Goal: Entertainment & Leisure: Consume media (video, audio)

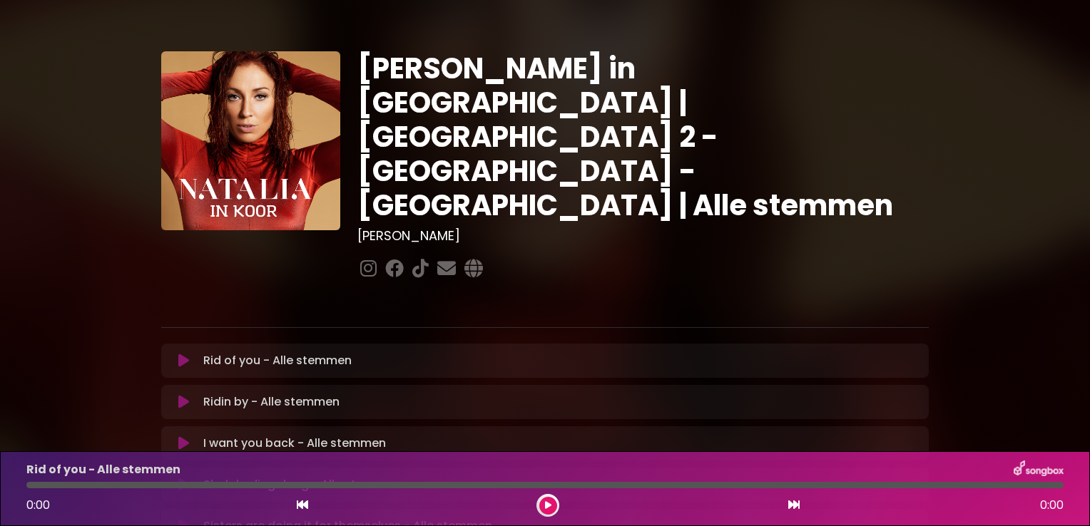
click at [181, 354] on icon at bounding box center [183, 361] width 11 height 14
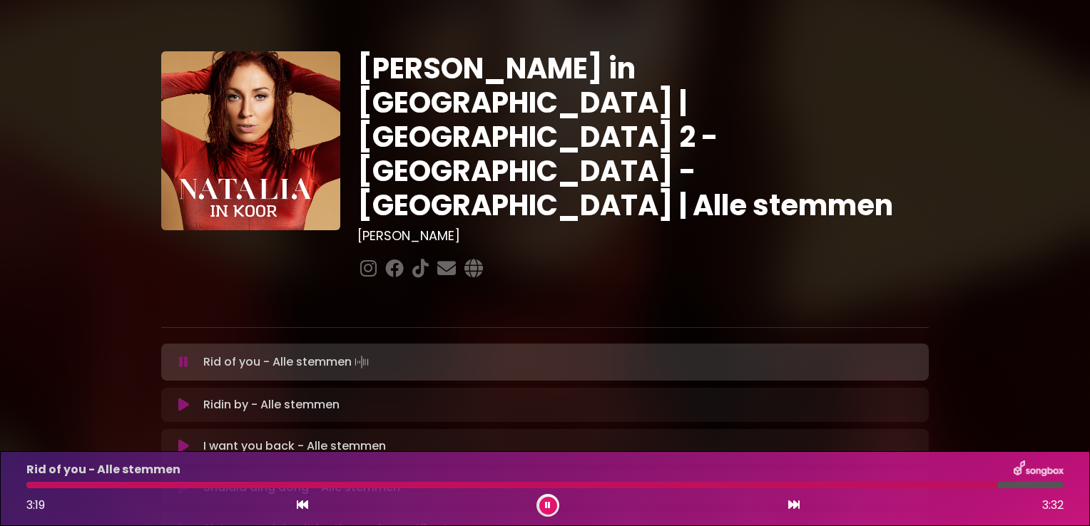
click at [902, 486] on div at bounding box center [544, 485] width 1037 height 6
click at [184, 398] on icon at bounding box center [183, 405] width 11 height 14
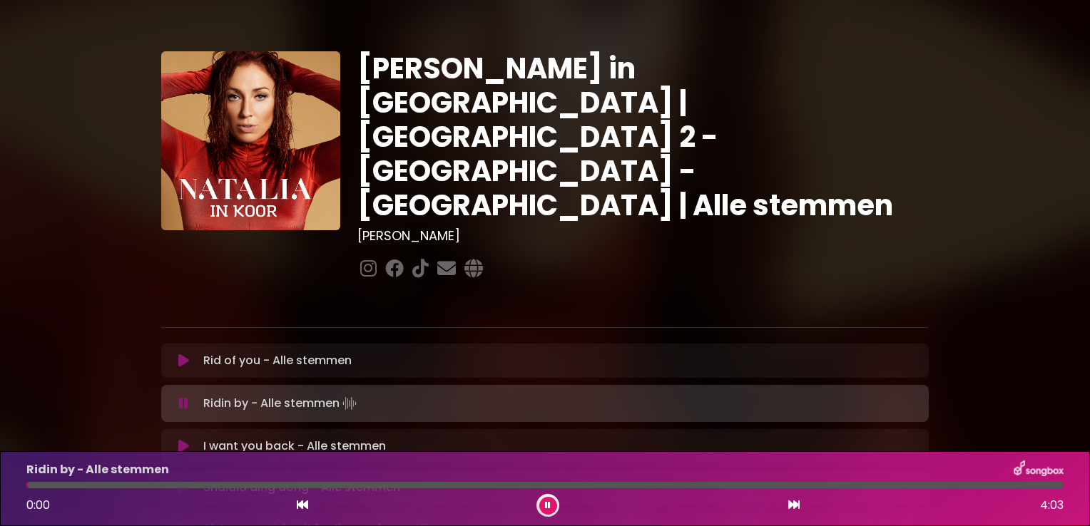
click at [545, 507] on button at bounding box center [548, 506] width 18 height 18
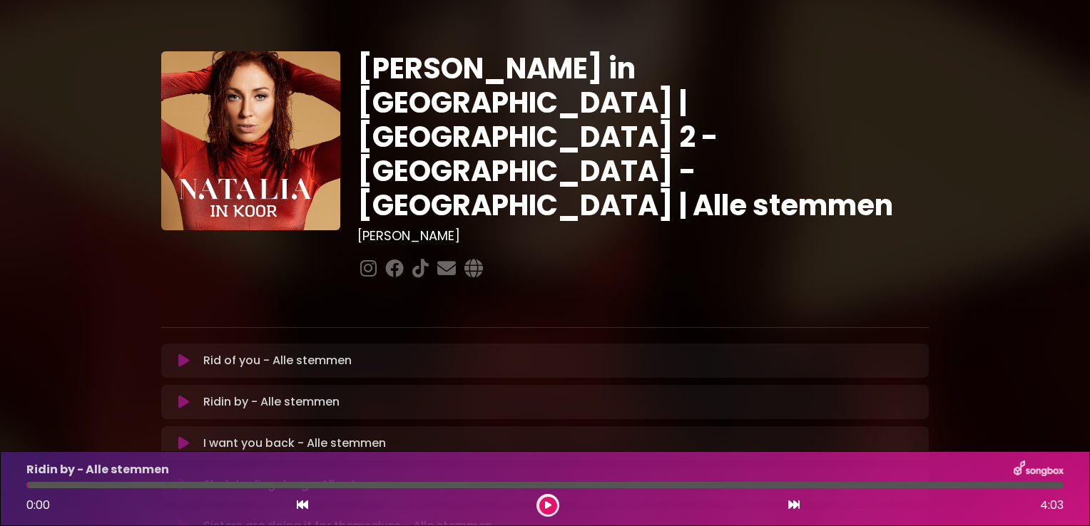
click at [183, 395] on icon at bounding box center [183, 402] width 11 height 14
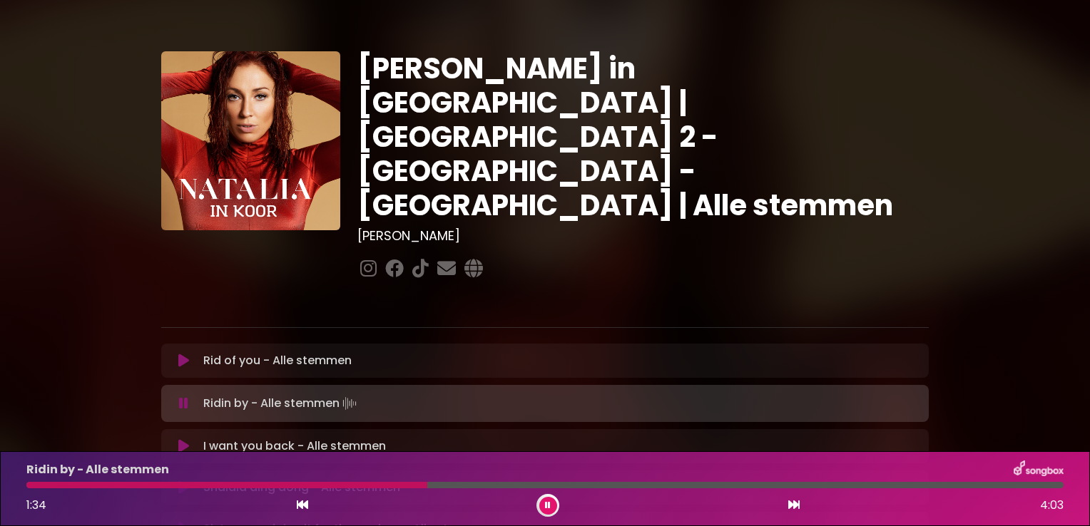
click at [550, 504] on icon at bounding box center [548, 505] width 6 height 9
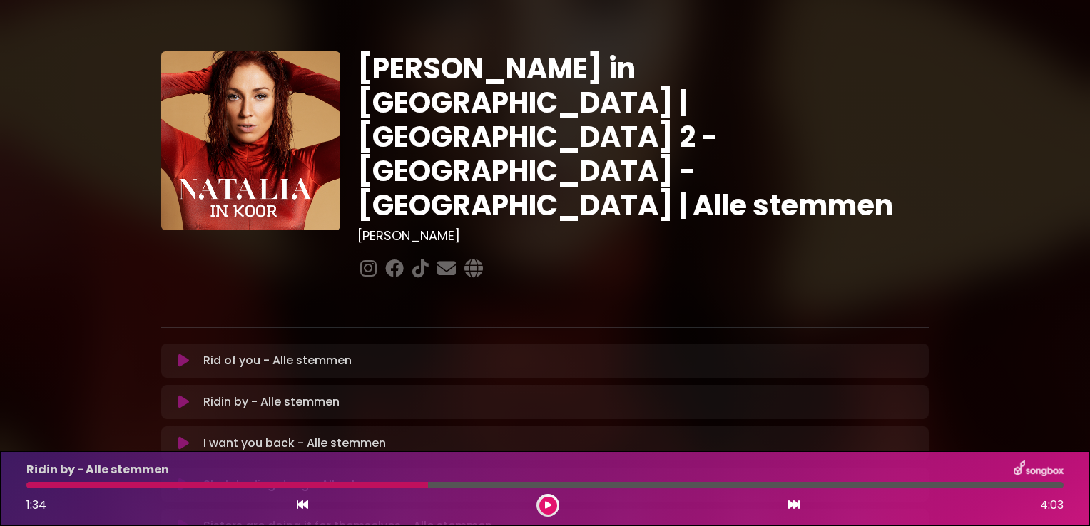
click at [357, 484] on div at bounding box center [227, 485] width 402 height 6
click at [360, 486] on div at bounding box center [227, 485] width 402 height 6
drag, startPoint x: 545, startPoint y: 506, endPoint x: 495, endPoint y: 499, distance: 50.5
click at [545, 506] on icon at bounding box center [548, 505] width 6 height 9
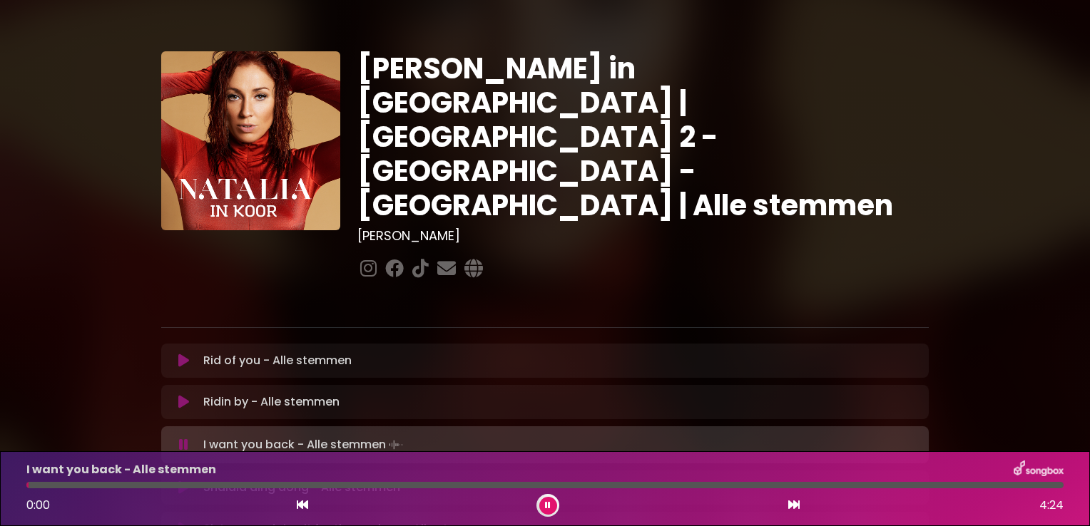
click at [551, 507] on button at bounding box center [548, 506] width 18 height 18
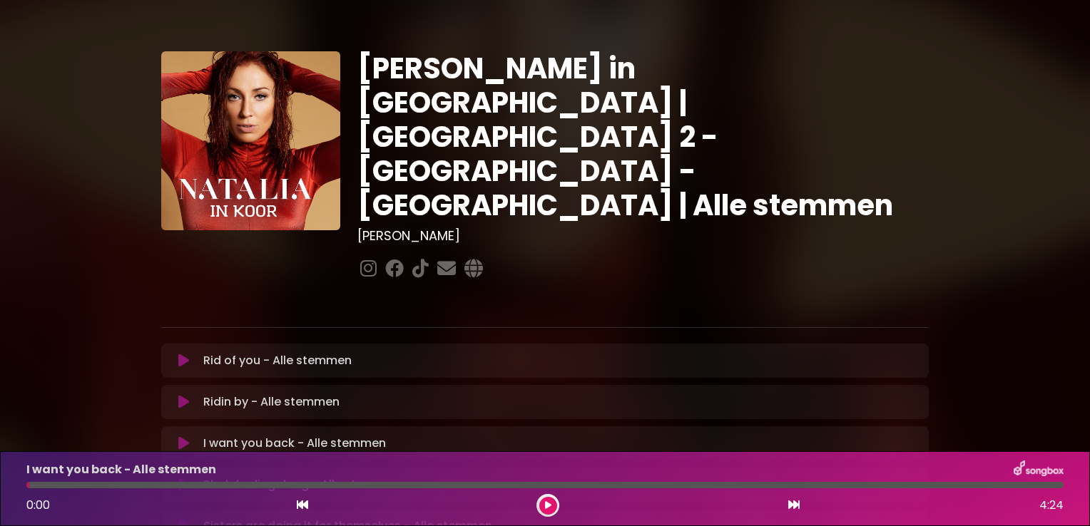
click at [549, 506] on icon at bounding box center [548, 505] width 6 height 9
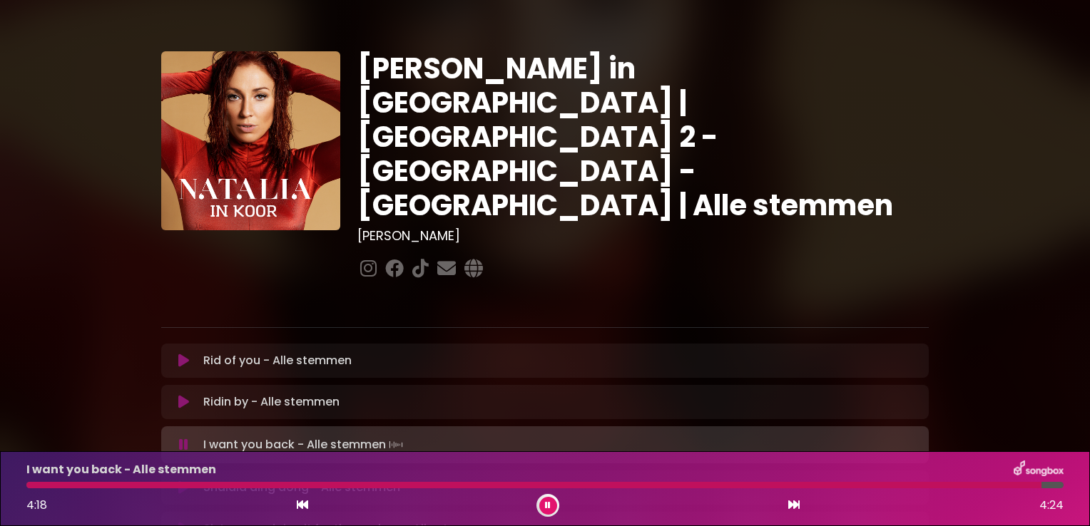
click at [542, 508] on button at bounding box center [548, 506] width 18 height 18
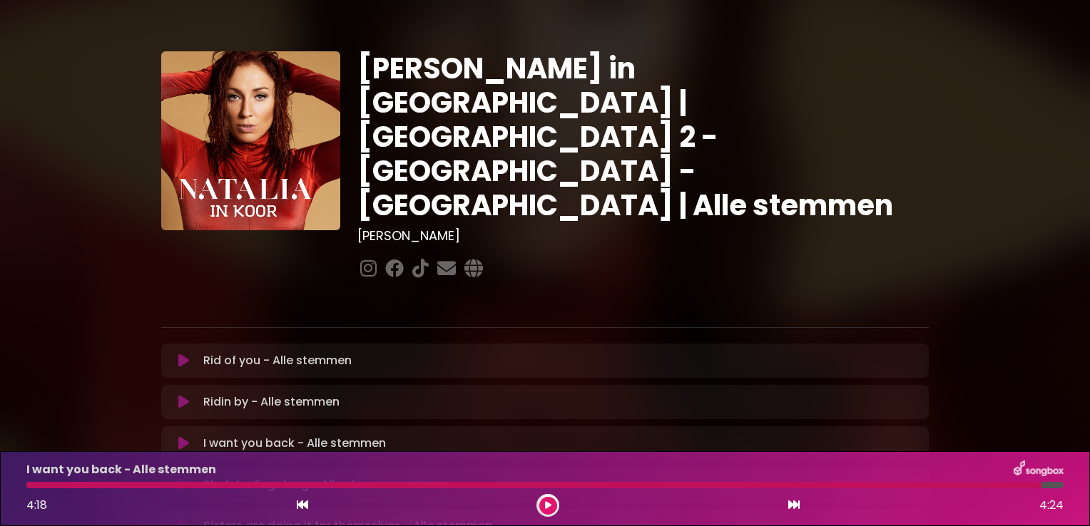
drag, startPoint x: 921, startPoint y: 160, endPoint x: 912, endPoint y: 165, distance: 9.6
click at [922, 255] on div at bounding box center [642, 269] width 571 height 28
click at [181, 478] on icon at bounding box center [183, 485] width 11 height 14
click at [33, 491] on div "Shalala ding dong - Alle stemmen 4:18 4:24" at bounding box center [545, 489] width 1054 height 56
click at [300, 504] on icon at bounding box center [302, 504] width 11 height 11
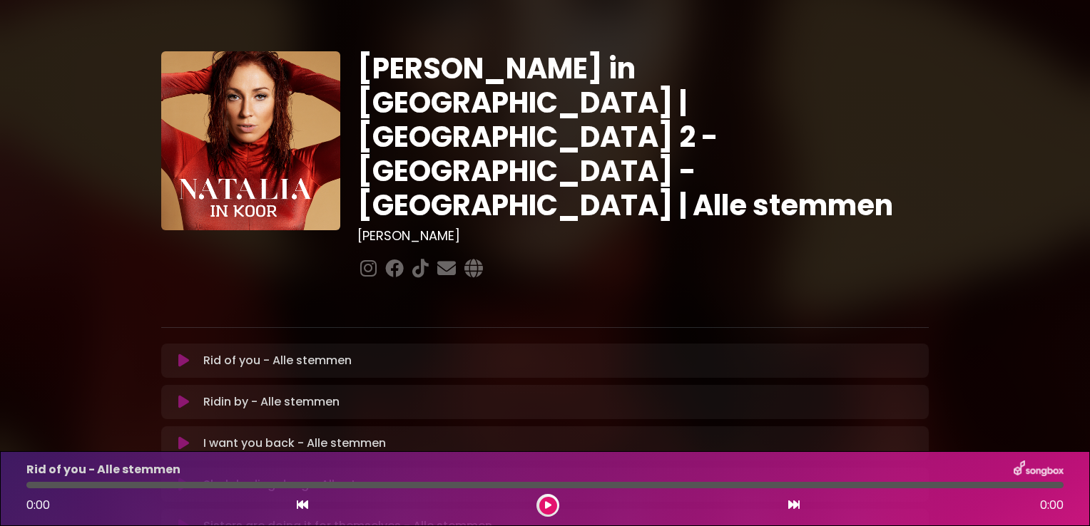
click at [183, 478] on icon at bounding box center [183, 485] width 11 height 14
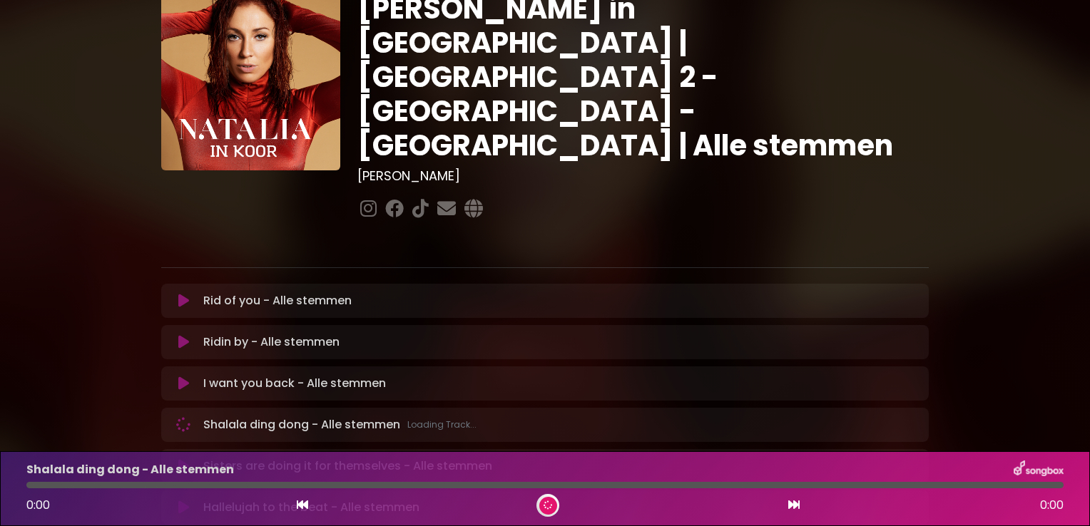
scroll to position [143, 0]
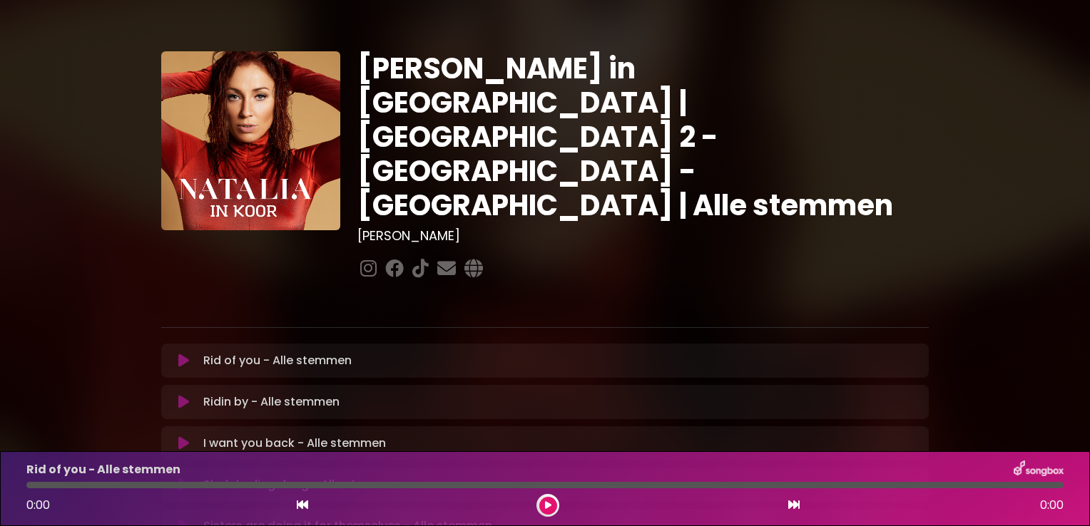
click at [265, 476] on p "Shalala ding dong - Alle stemmen Loading Track..." at bounding box center [301, 484] width 197 height 17
click at [179, 478] on icon at bounding box center [183, 485] width 11 height 14
click at [183, 437] on icon at bounding box center [183, 444] width 11 height 14
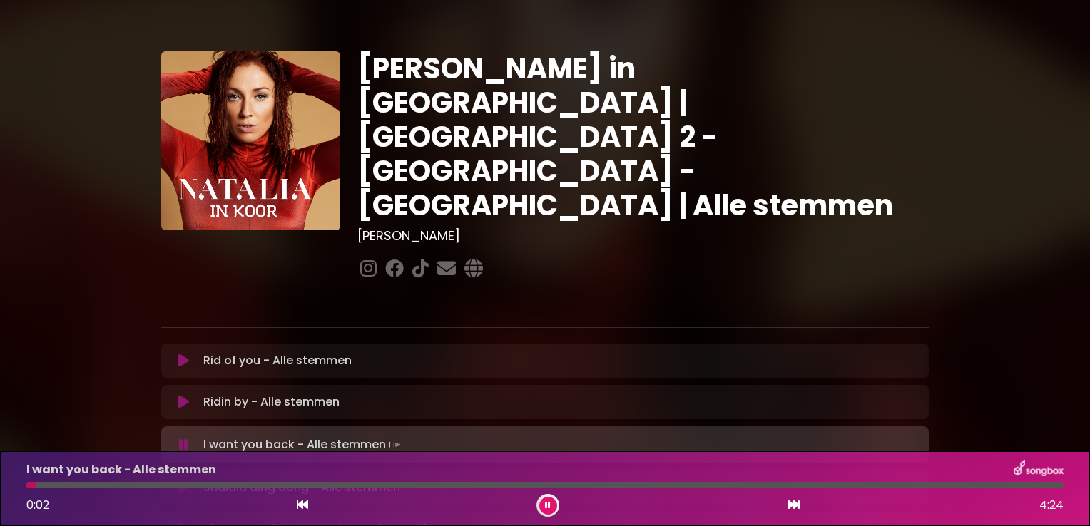
click at [793, 505] on icon at bounding box center [793, 504] width 11 height 11
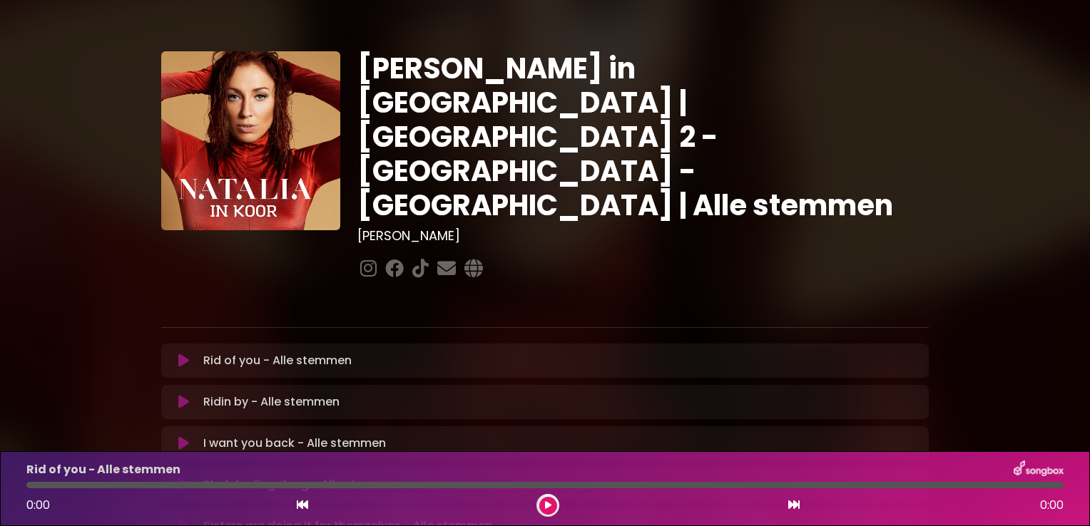
click at [187, 478] on icon at bounding box center [183, 485] width 11 height 14
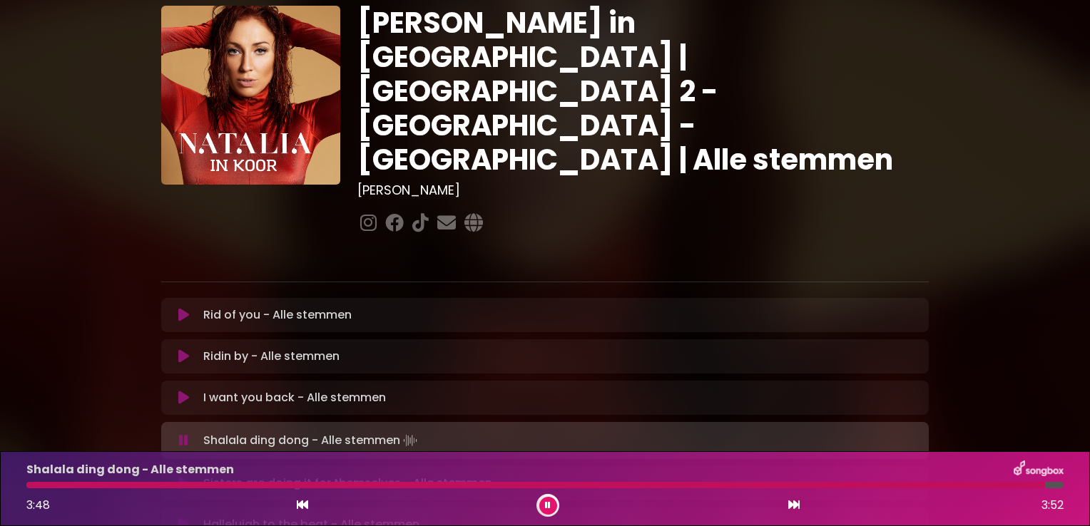
scroll to position [71, 0]
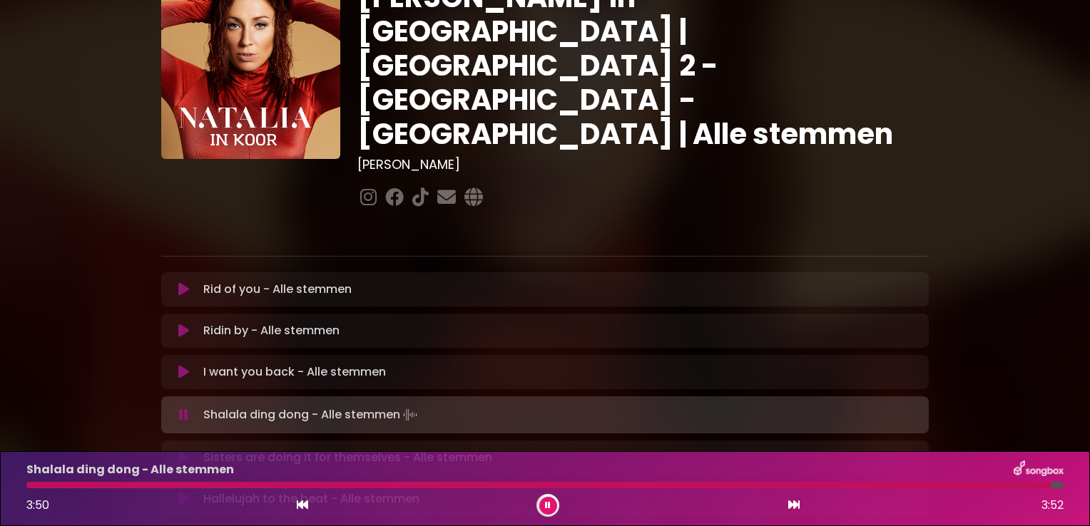
click at [178, 451] on icon at bounding box center [183, 458] width 11 height 14
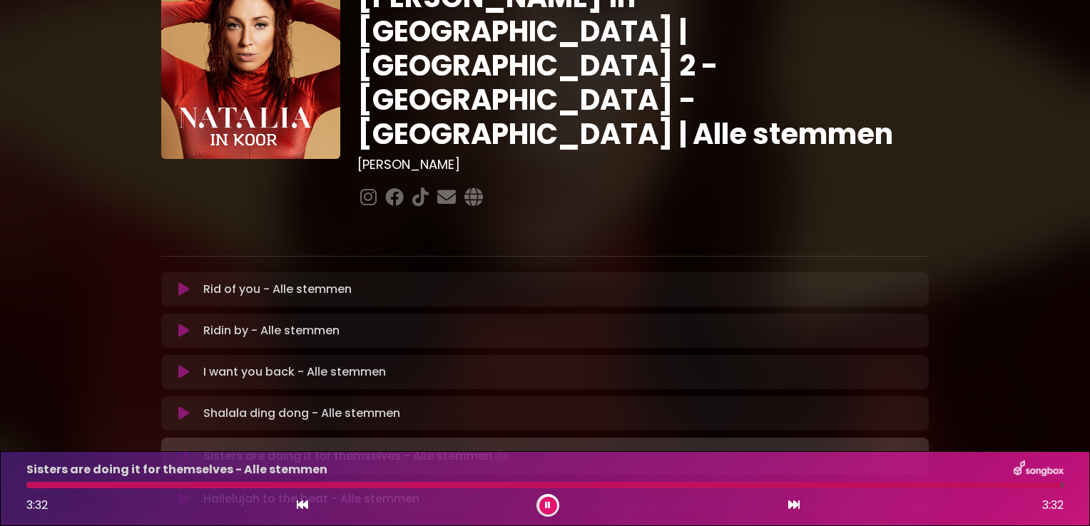
scroll to position [143, 0]
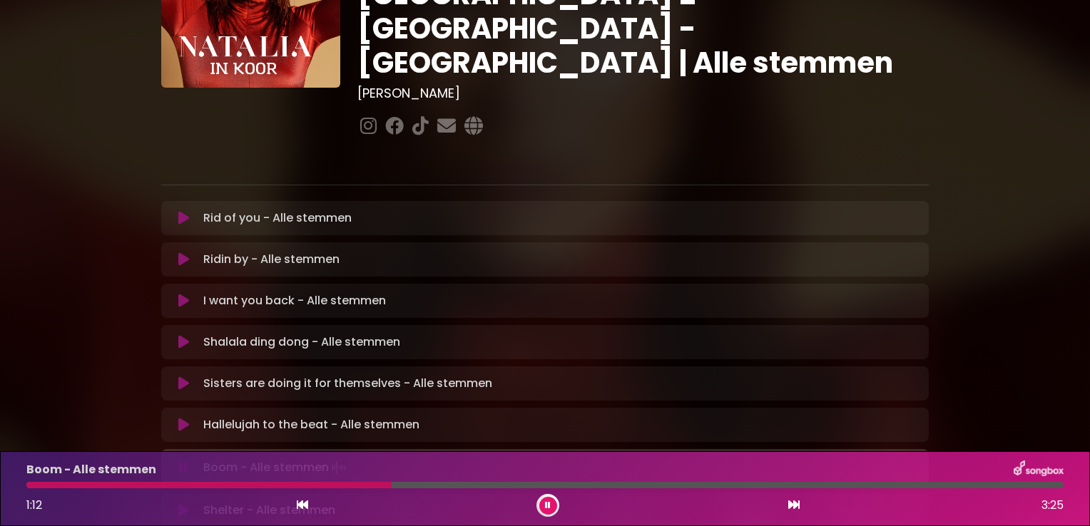
click at [213, 486] on div at bounding box center [208, 485] width 365 height 6
click at [322, 489] on div at bounding box center [214, 485] width 377 height 6
click at [352, 489] on div "Boom - Alle stemmen 1:11 3:25" at bounding box center [545, 489] width 1054 height 56
click at [352, 484] on div at bounding box center [208, 485] width 364 height 6
click at [352, 484] on div at bounding box center [203, 485] width 354 height 6
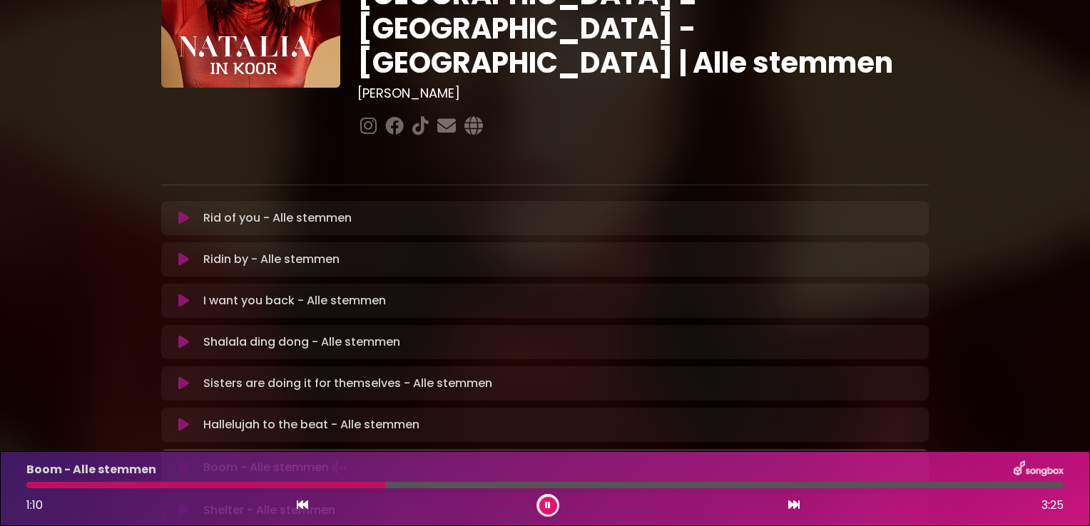
click at [352, 485] on div at bounding box center [544, 485] width 1037 height 6
click at [352, 485] on div at bounding box center [206, 485] width 361 height 6
click at [352, 485] on div at bounding box center [206, 485] width 360 height 6
click at [352, 486] on div at bounding box center [205, 485] width 359 height 6
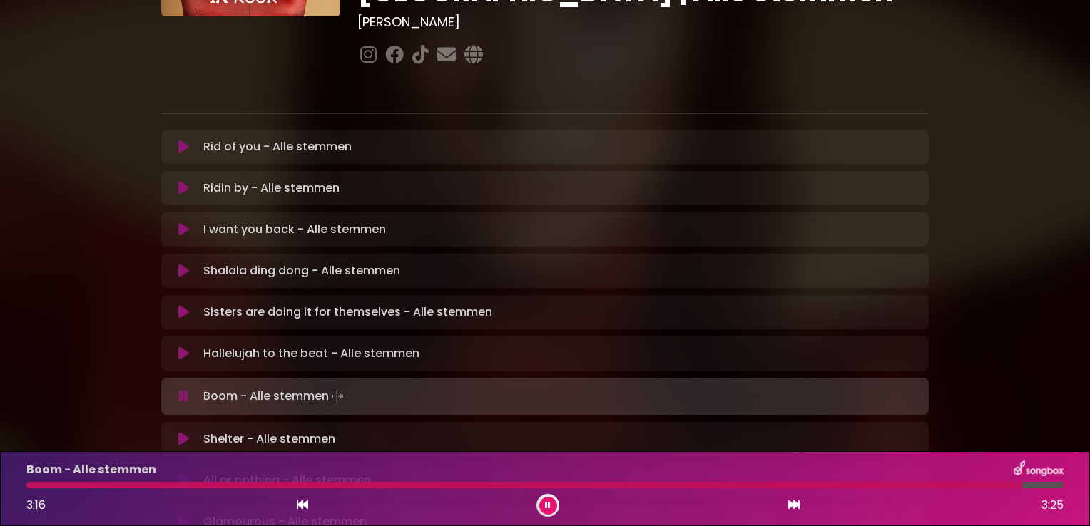
scroll to position [422, 0]
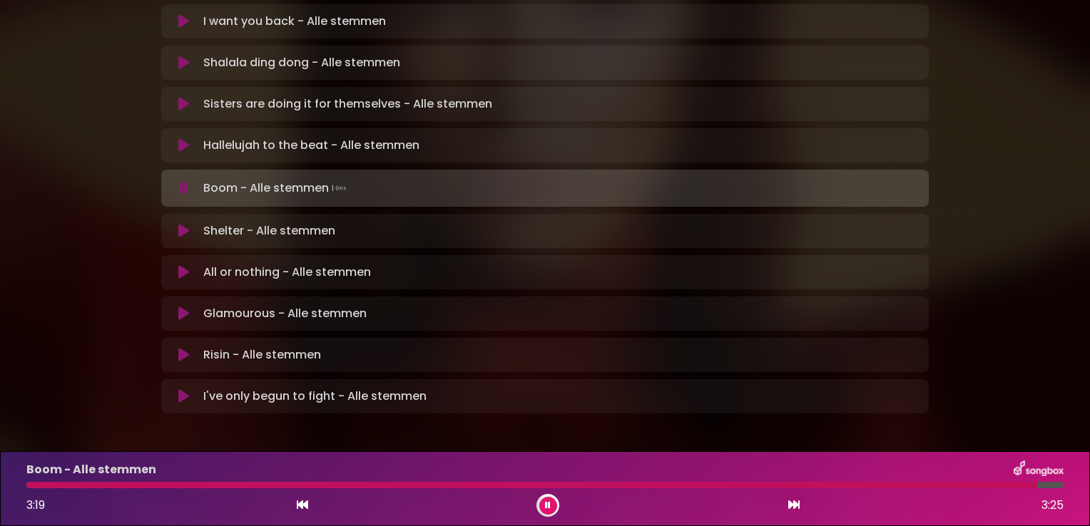
click at [185, 224] on icon at bounding box center [183, 231] width 11 height 14
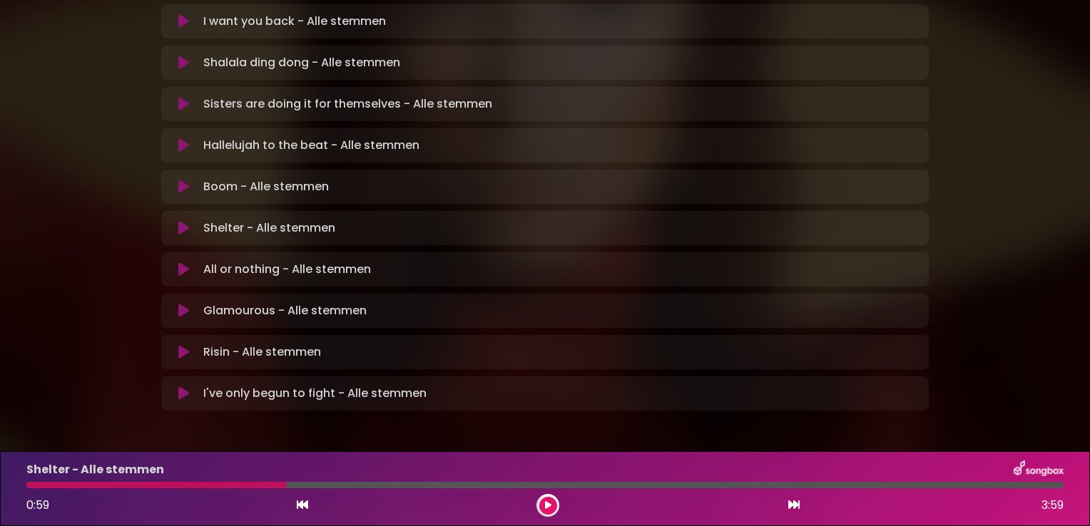
scroll to position [419, 0]
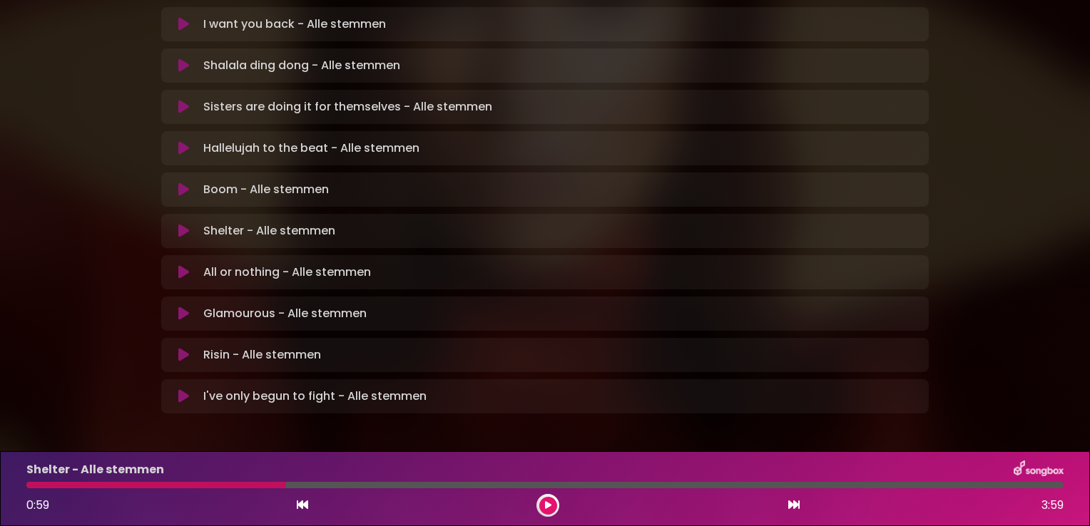
click at [548, 509] on icon at bounding box center [548, 505] width 6 height 9
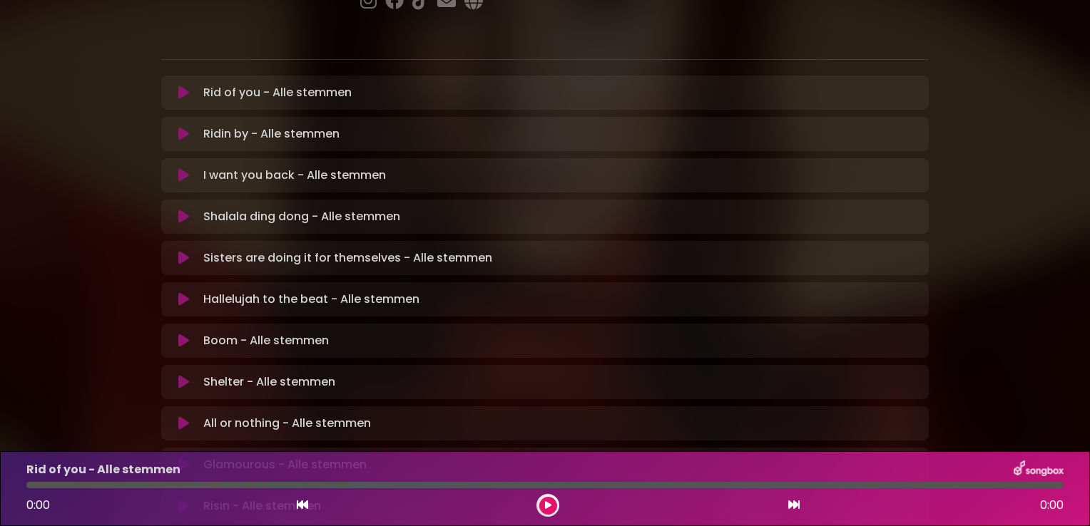
scroll to position [357, 0]
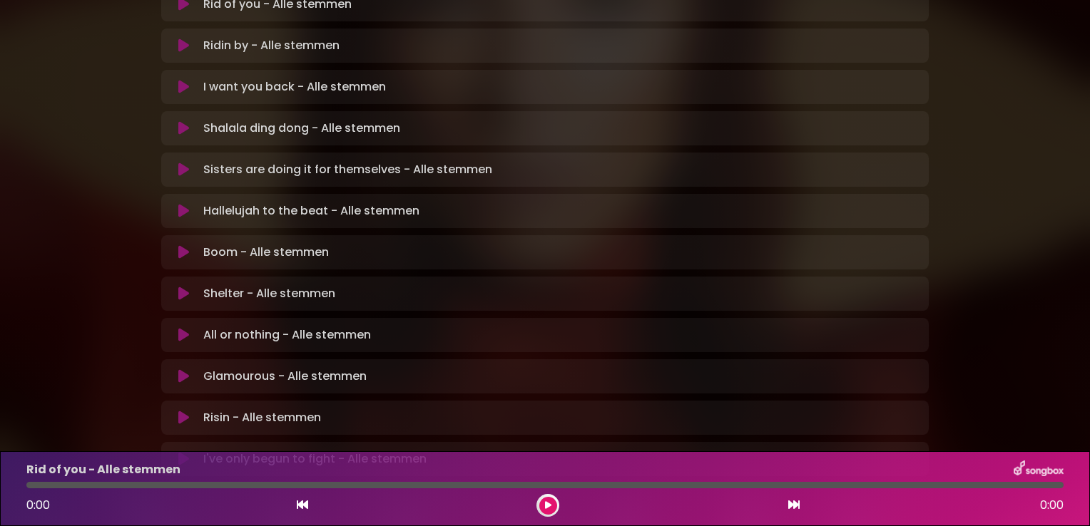
click at [183, 287] on icon at bounding box center [183, 294] width 11 height 14
click at [546, 505] on icon at bounding box center [548, 505] width 6 height 9
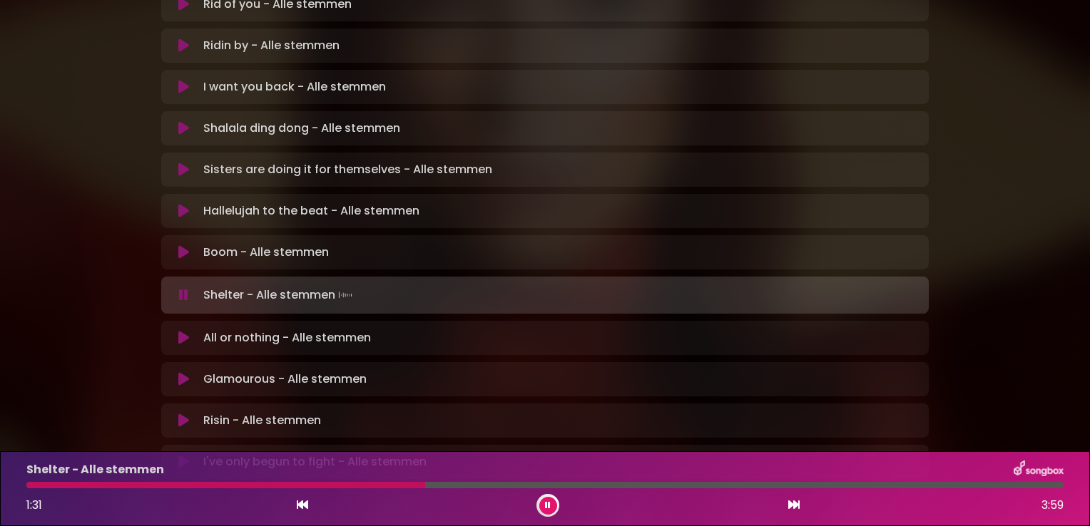
click at [209, 486] on div at bounding box center [225, 485] width 399 height 6
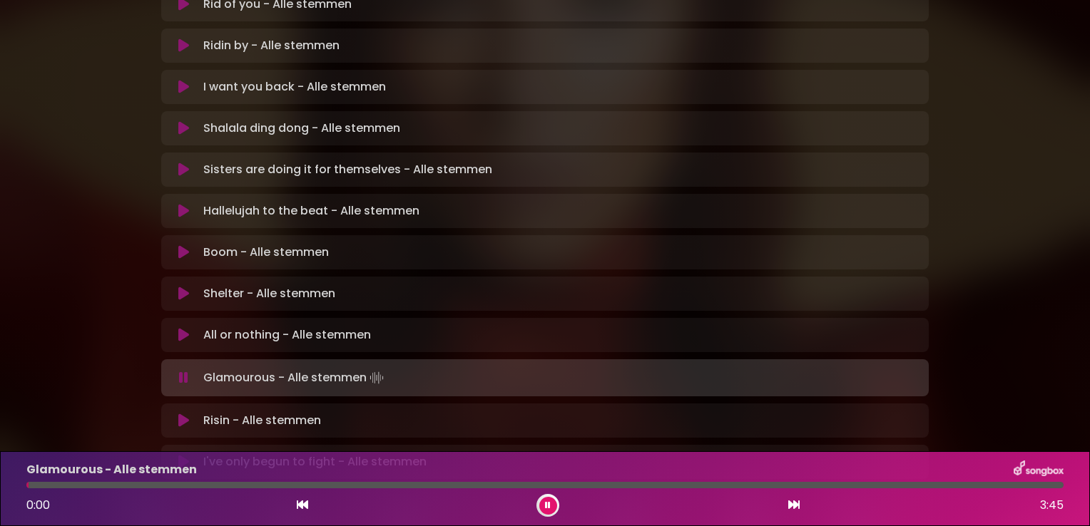
click at [544, 509] on button at bounding box center [548, 506] width 18 height 18
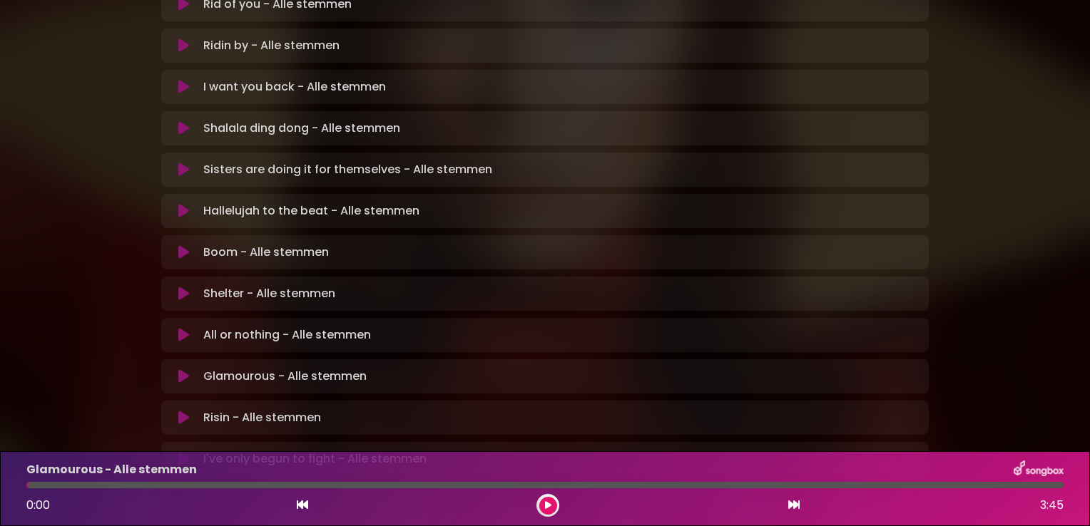
click at [548, 501] on icon at bounding box center [548, 505] width 6 height 9
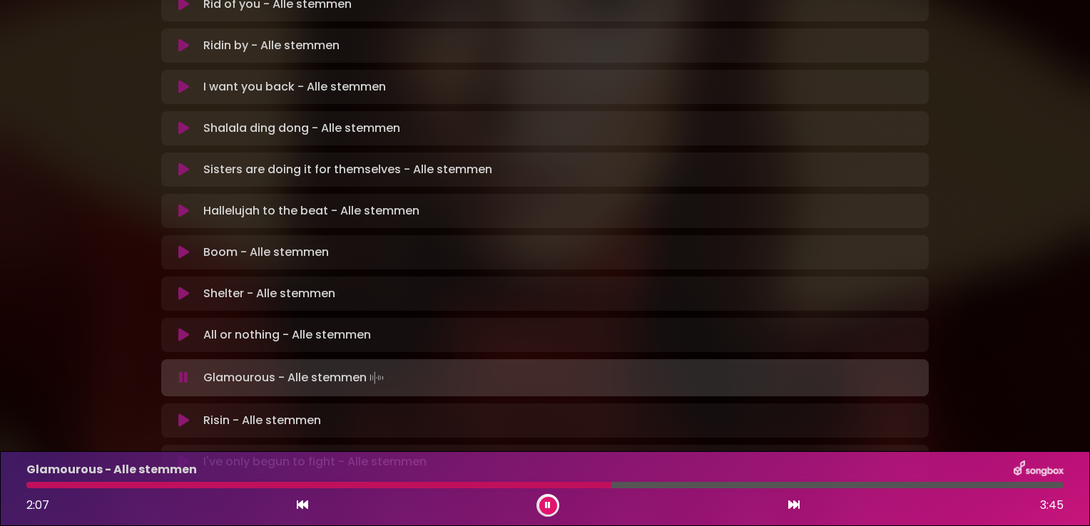
click at [549, 504] on icon at bounding box center [548, 505] width 6 height 9
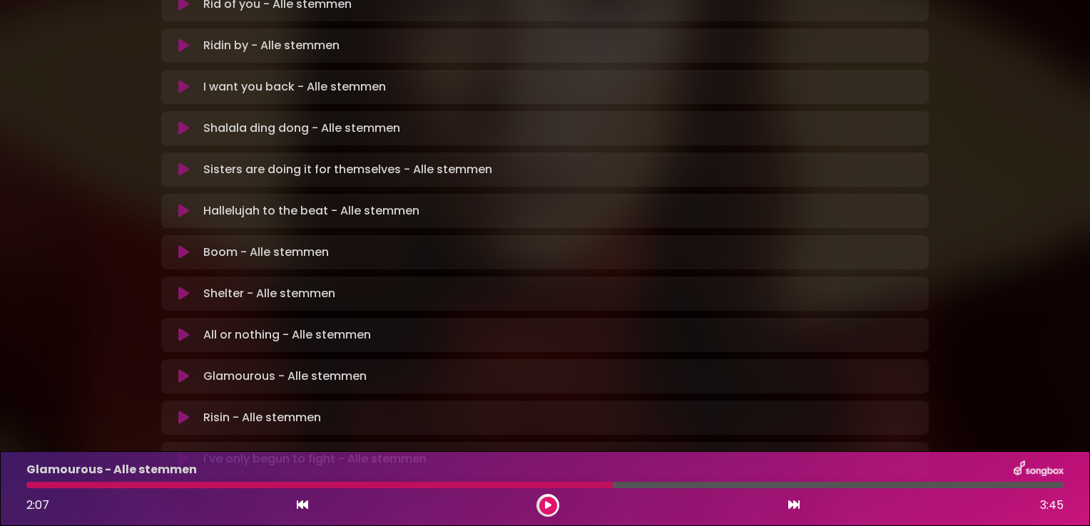
click at [663, 484] on div at bounding box center [544, 485] width 1037 height 6
click at [665, 484] on div at bounding box center [544, 485] width 1037 height 6
drag, startPoint x: 546, startPoint y: 507, endPoint x: 574, endPoint y: 494, distance: 30.9
click at [549, 507] on icon at bounding box center [548, 505] width 6 height 9
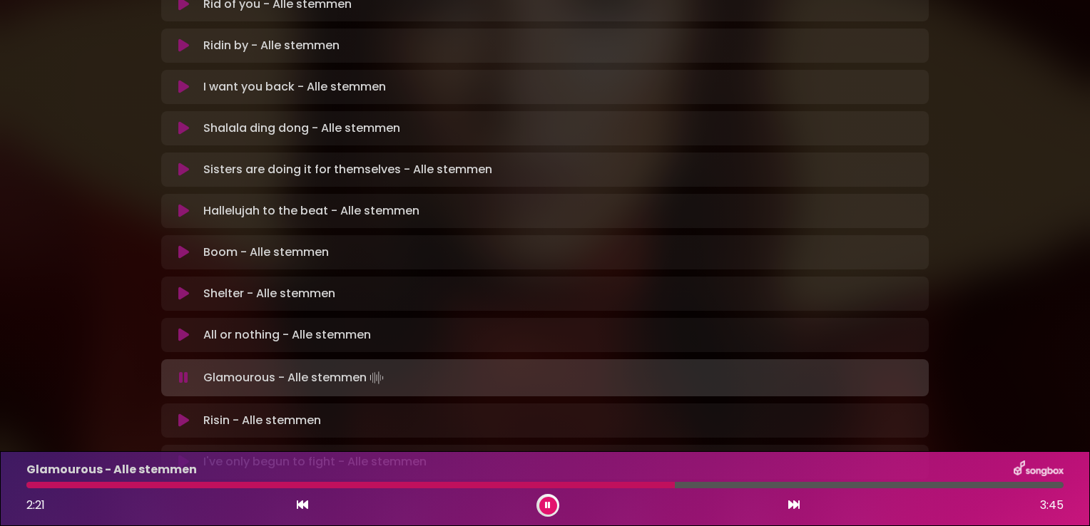
click at [703, 476] on div "Glamourous - Alle stemmen" at bounding box center [545, 470] width 1054 height 19
click at [710, 486] on div at bounding box center [544, 485] width 1037 height 6
click at [732, 486] on div at bounding box center [544, 485] width 1037 height 6
click at [748, 485] on div at bounding box center [544, 485] width 1037 height 6
click at [764, 486] on div at bounding box center [544, 485] width 1037 height 6
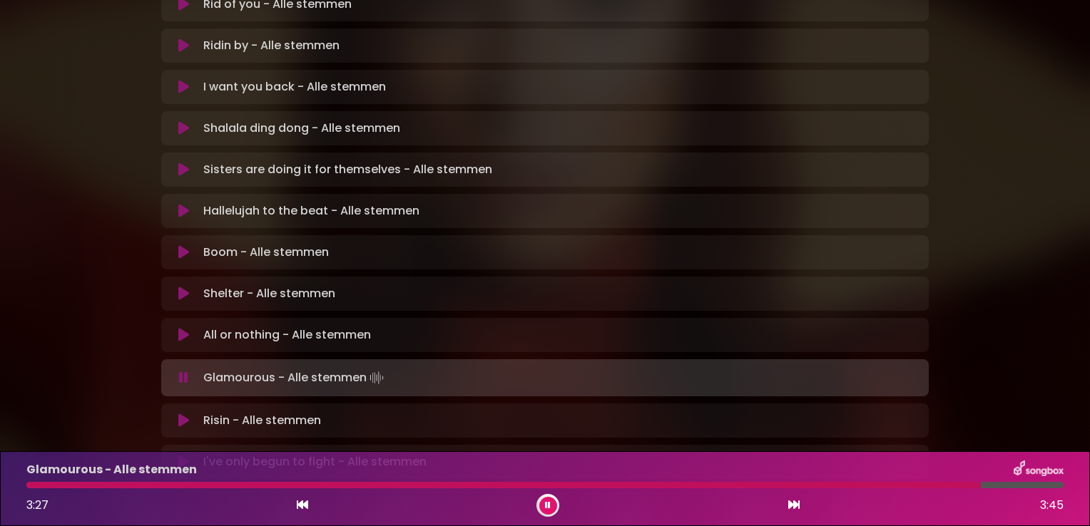
click at [552, 503] on button at bounding box center [548, 506] width 18 height 18
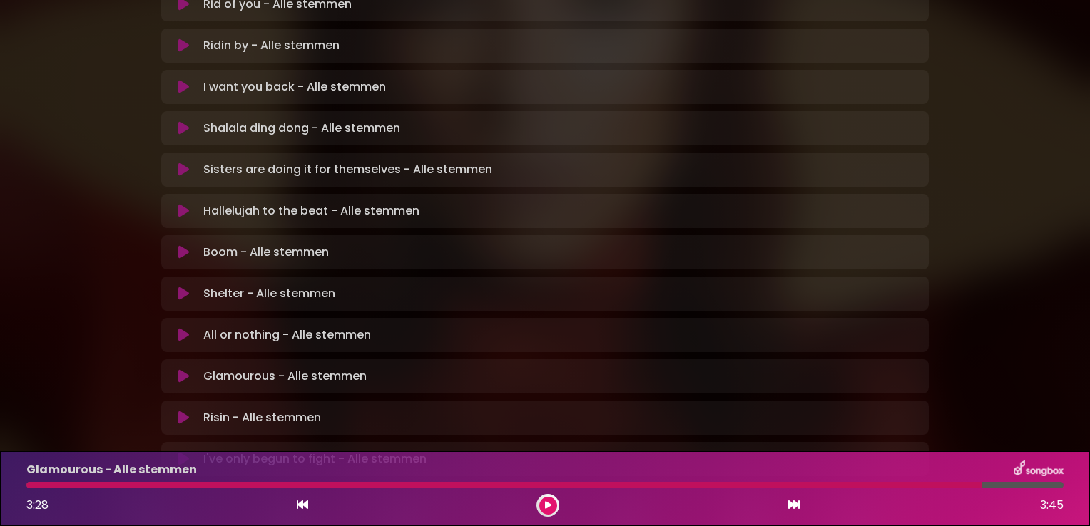
click at [187, 411] on icon at bounding box center [183, 418] width 11 height 14
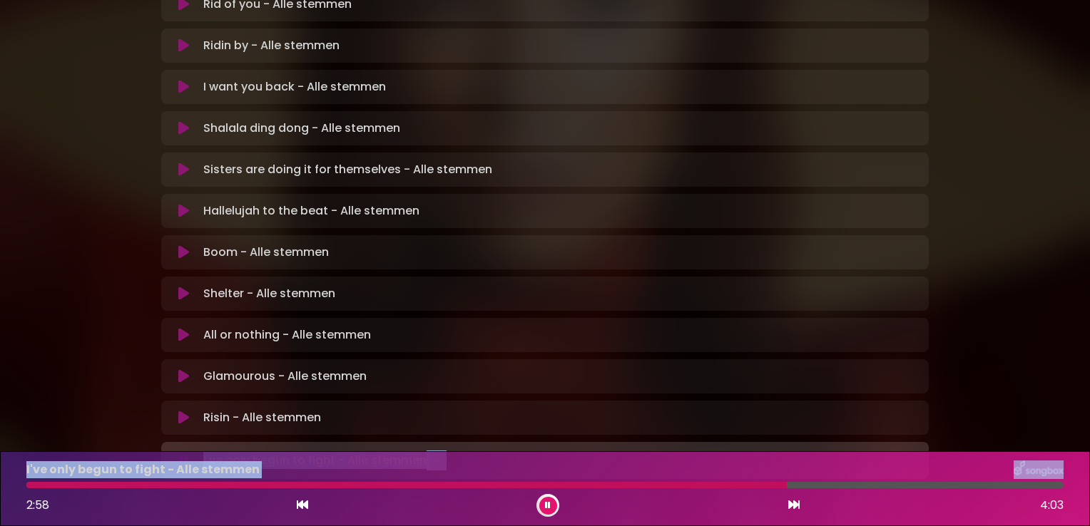
click at [1089, 469] on html "× Natalia in Koor | Antwerpen 2 - Brugge - Hasselt | Alle stemmen Hans Primusz" at bounding box center [545, 263] width 1090 height 526
